Goal: Information Seeking & Learning: Check status

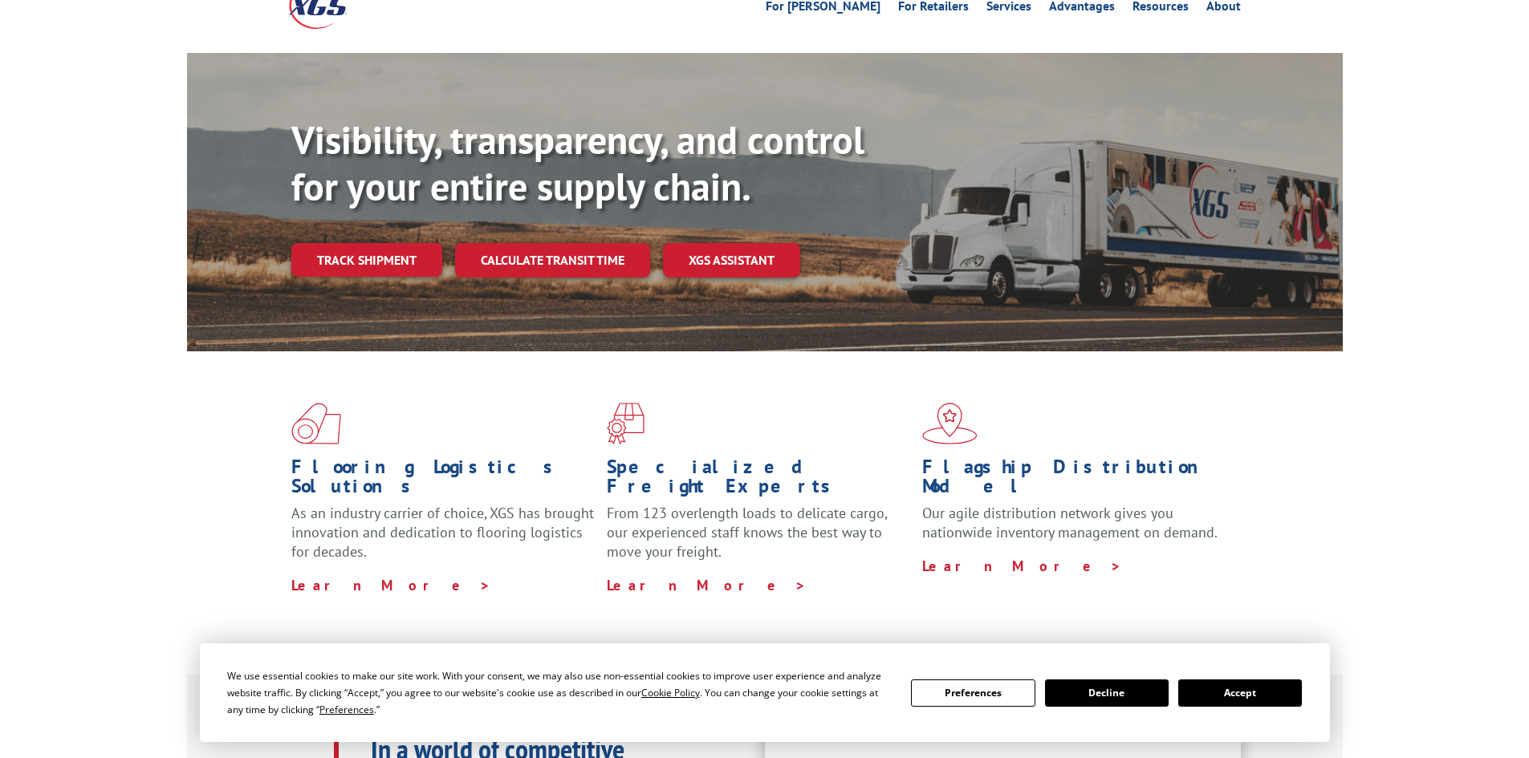
scroll to position [80, 0]
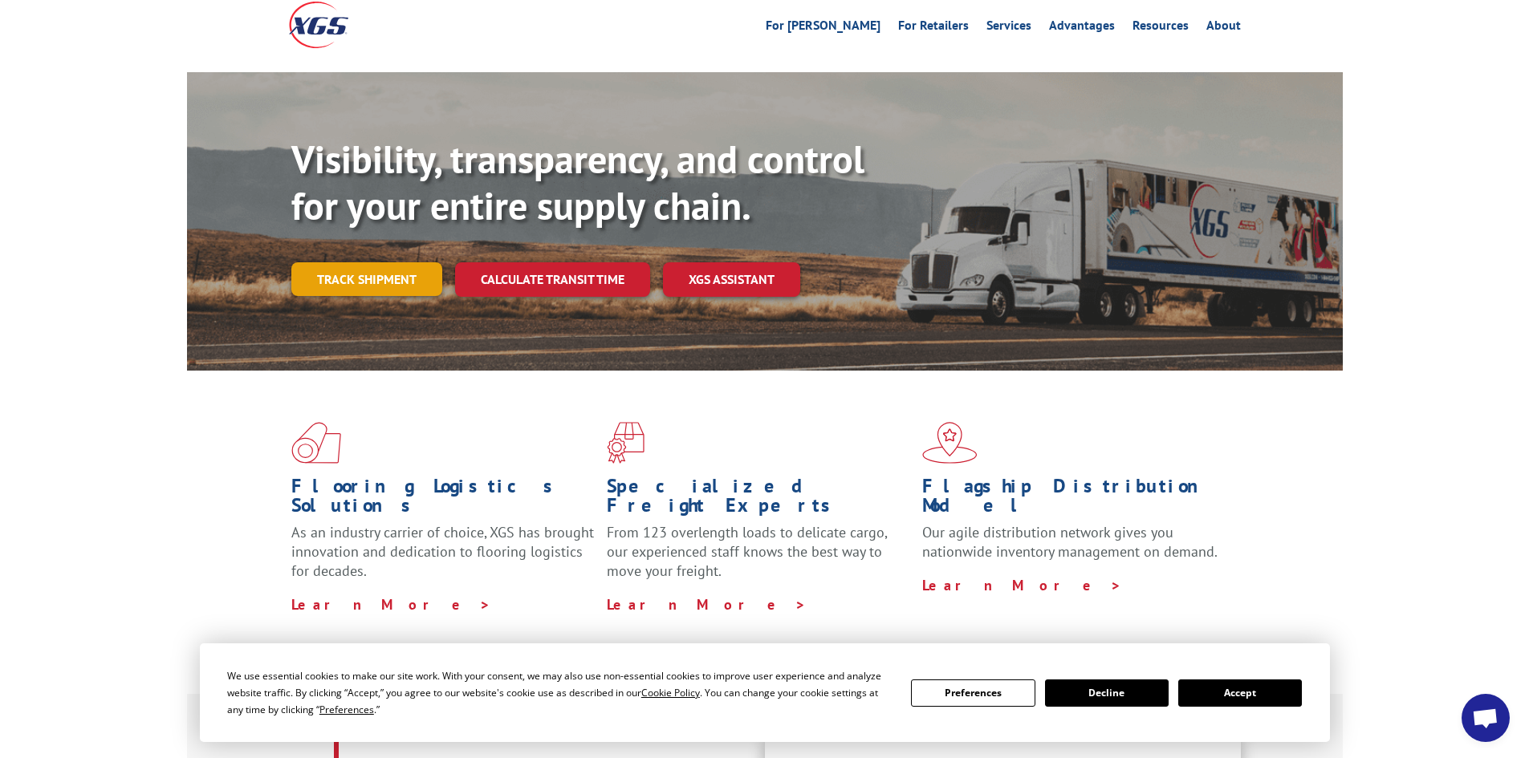
click at [355, 262] on link "Track shipment" at bounding box center [366, 279] width 151 height 34
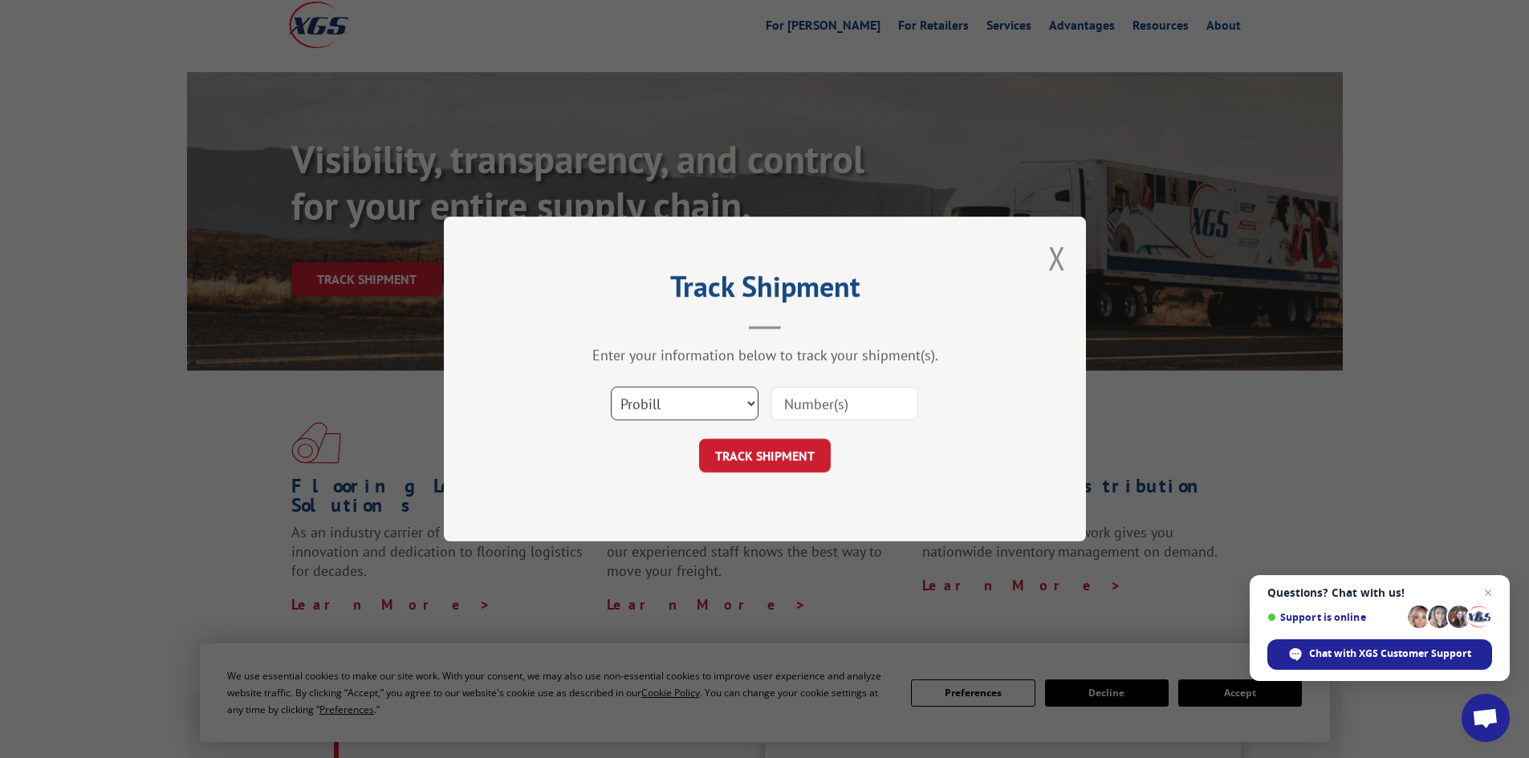
click at [710, 407] on select "Select category... Probill BOL PO" at bounding box center [685, 404] width 148 height 34
click at [611, 387] on select "Select category... Probill BOL PO" at bounding box center [685, 404] width 148 height 34
click at [848, 400] on input at bounding box center [845, 404] width 148 height 34
click at [803, 406] on input at bounding box center [845, 404] width 148 height 34
paste input "17518984"
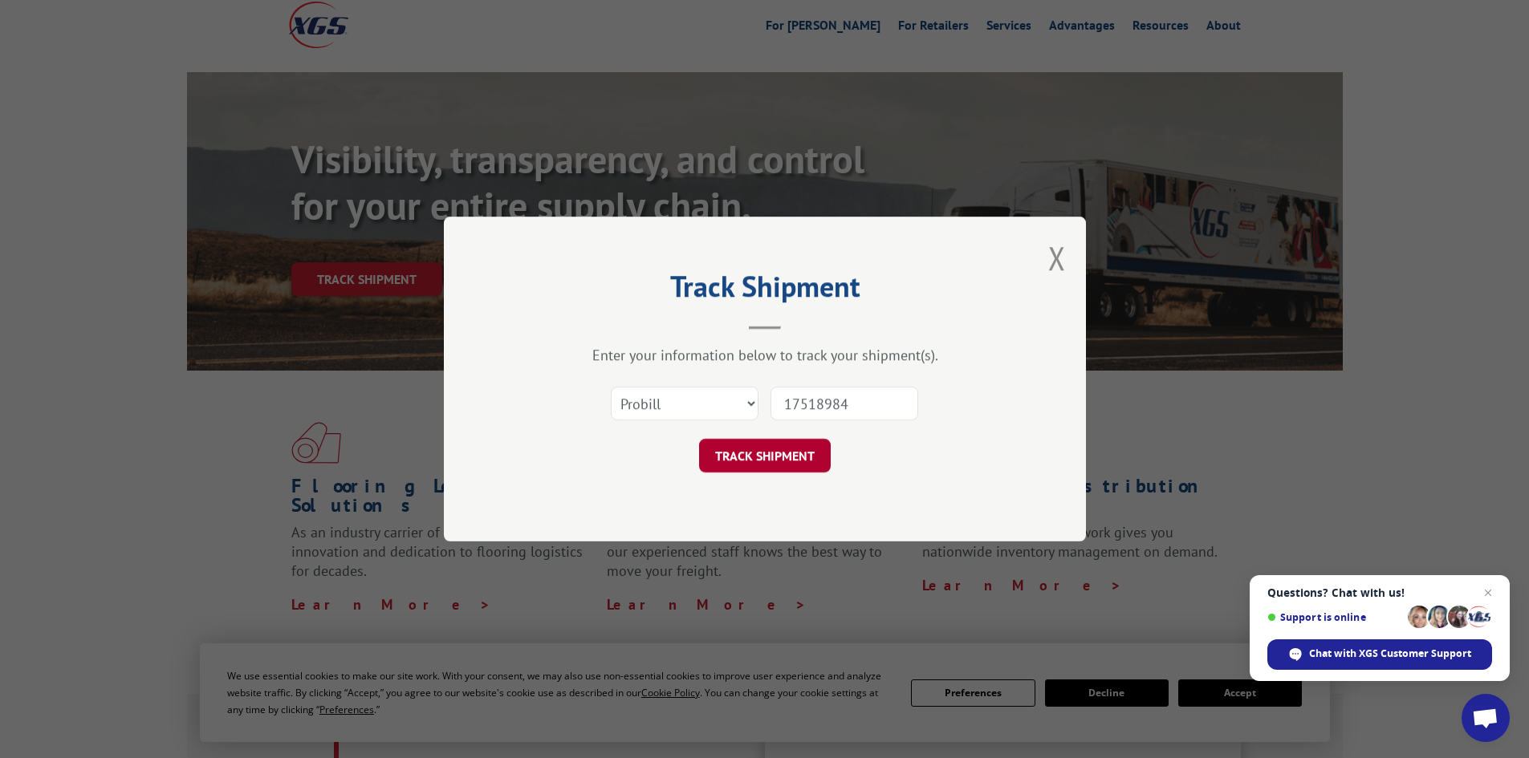
type input "17518984"
click at [752, 463] on button "TRACK SHIPMENT" at bounding box center [765, 456] width 132 height 34
